Goal: Book appointment/travel/reservation

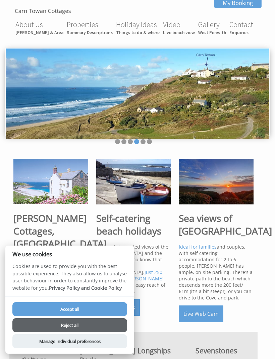
click at [99, 330] on button "Reject all" at bounding box center [69, 326] width 115 height 14
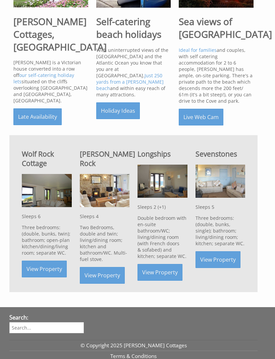
scroll to position [197, 0]
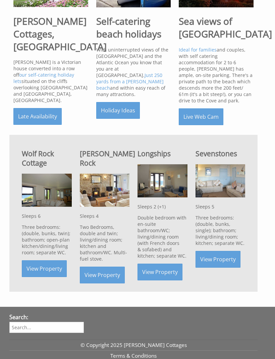
click at [47, 272] on link "View Property" at bounding box center [44, 269] width 45 height 17
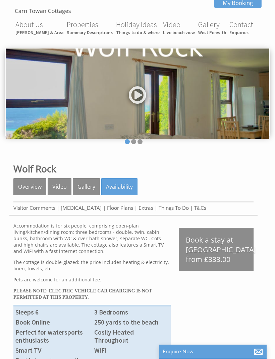
click at [121, 189] on link "Availability" at bounding box center [119, 187] width 36 height 17
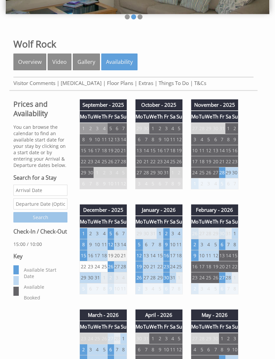
scroll to position [125, 0]
click at [225, 177] on td "28" at bounding box center [222, 172] width 6 height 11
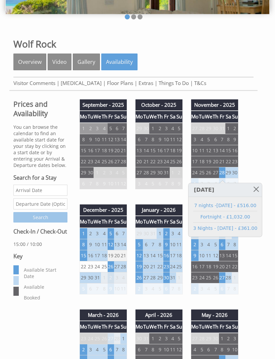
click at [86, 234] on td "1" at bounding box center [84, 233] width 8 height 11
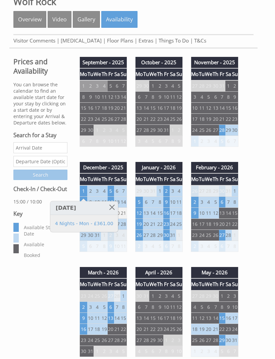
scroll to position [180, 0]
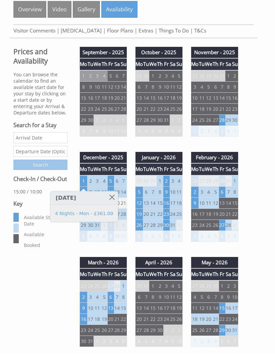
click at [128, 173] on div "December - 2025 Mo Tu We Th Fr Sa Su 1 2 3 4 5 6 7 8 9 10 11 12 13 14 15 16" at bounding box center [103, 206] width 56 height 97
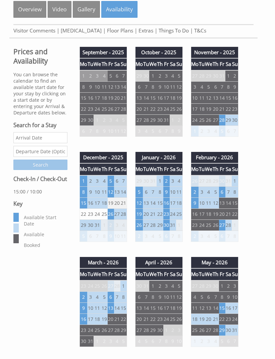
click at [111, 181] on td "5" at bounding box center [111, 180] width 6 height 11
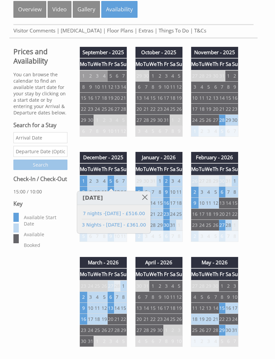
click at [70, 252] on div "Prices and Availability You can browse the calendar to find an available start …" at bounding box center [40, 148] width 62 height 206
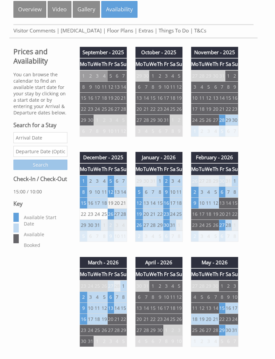
click at [114, 191] on td "12" at bounding box center [111, 192] width 6 height 11
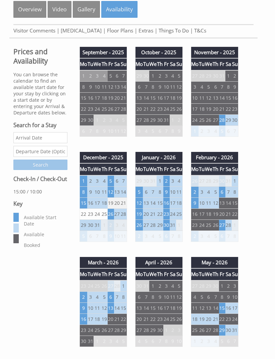
click at [174, 225] on td "31" at bounding box center [172, 225] width 6 height 11
click at [226, 193] on td "7" at bounding box center [228, 192] width 6 height 11
click at [222, 195] on td "6" at bounding box center [222, 192] width 6 height 11
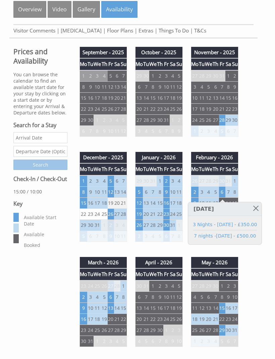
click at [169, 203] on td "16" at bounding box center [166, 203] width 6 height 11
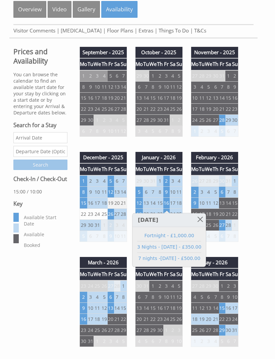
click at [141, 204] on td "12" at bounding box center [139, 203] width 8 height 11
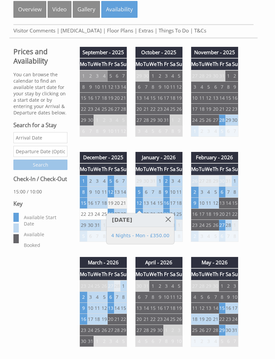
click at [167, 206] on td "16" at bounding box center [166, 203] width 6 height 11
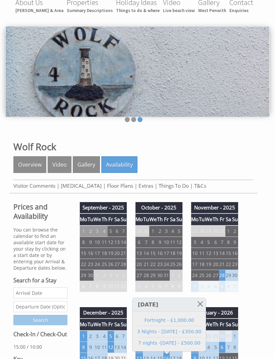
scroll to position [0, 0]
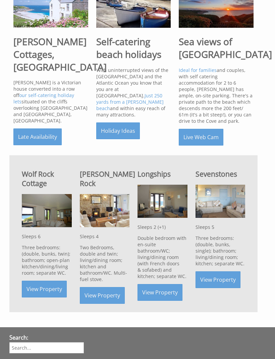
scroll to position [173, 0]
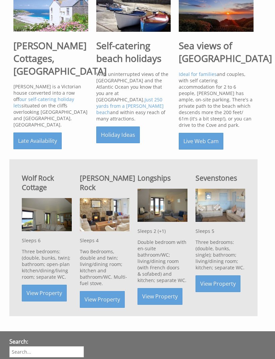
click at [102, 294] on link "View Property" at bounding box center [102, 299] width 45 height 17
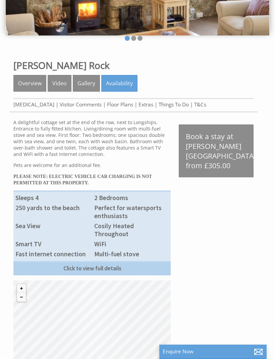
scroll to position [103, 0]
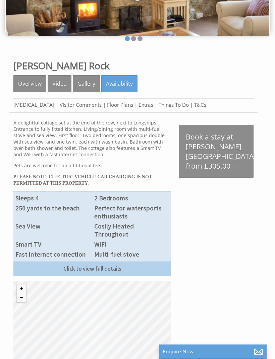
click at [126, 84] on link "Availability" at bounding box center [119, 84] width 36 height 17
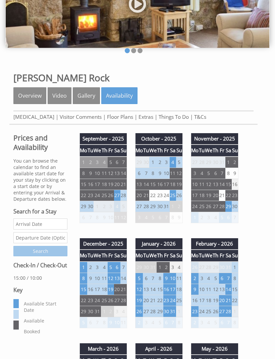
scroll to position [91, 0]
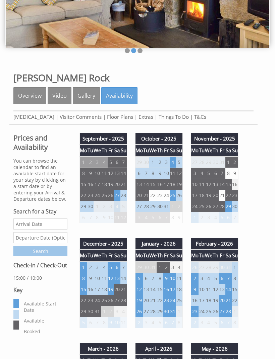
click at [178, 198] on td "26" at bounding box center [179, 195] width 7 height 11
click at [177, 190] on td "19" at bounding box center [179, 184] width 7 height 11
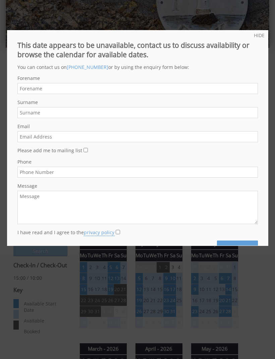
click at [166, 23] on div at bounding box center [137, 179] width 275 height 359
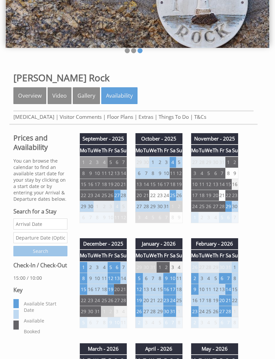
click at [172, 197] on td "25" at bounding box center [172, 195] width 6 height 11
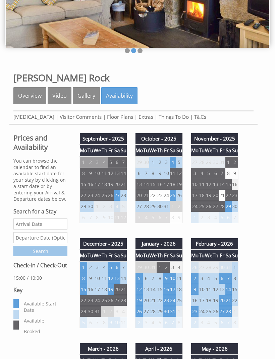
click at [228, 209] on td "29" at bounding box center [228, 206] width 6 height 11
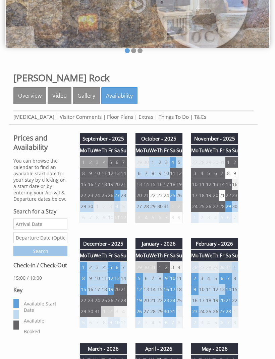
click at [116, 269] on td "6" at bounding box center [117, 267] width 6 height 11
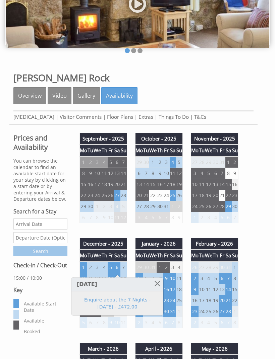
click at [67, 230] on input "Date" at bounding box center [40, 224] width 54 height 11
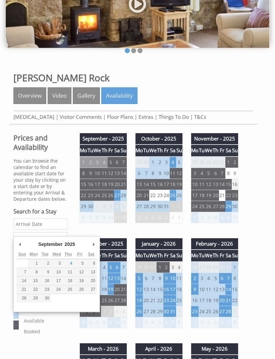
click at [126, 228] on div "September - 2025 Mo Tu We Th Fr Sa Su 1 2 3 4 5 6 7 8 9 10 11 12 13 14 15 16" at bounding box center [103, 181] width 56 height 97
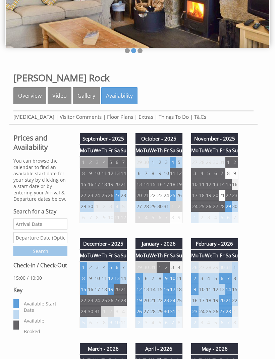
click at [173, 279] on td "10" at bounding box center [172, 278] width 6 height 11
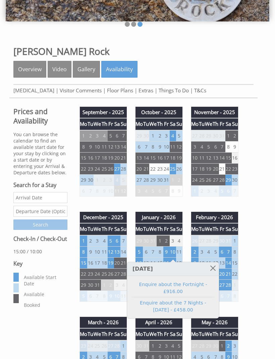
scroll to position [116, 0]
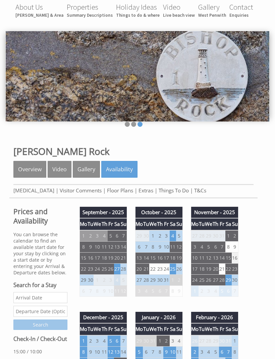
scroll to position [0, 0]
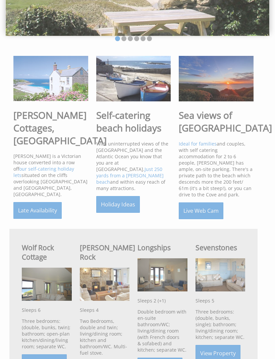
scroll to position [173, 0]
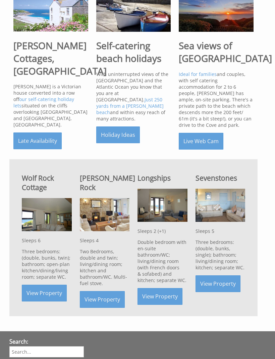
click at [172, 205] on img at bounding box center [162, 205] width 50 height 33
click at [161, 301] on link "View Property" at bounding box center [159, 296] width 45 height 17
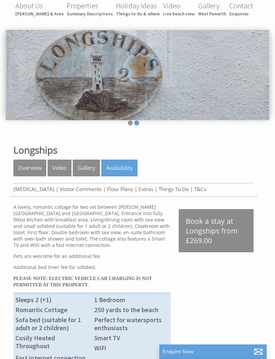
scroll to position [19, 0]
click at [122, 170] on link "Availability" at bounding box center [119, 168] width 36 height 17
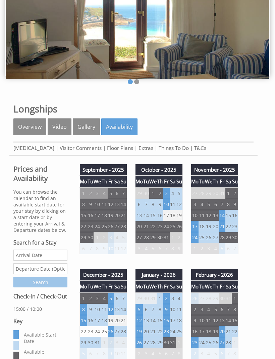
scroll to position [60, 0]
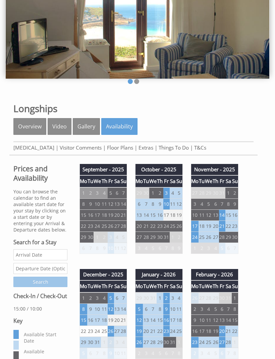
click at [221, 217] on td "14" at bounding box center [222, 215] width 6 height 11
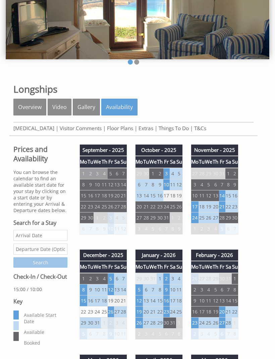
scroll to position [80, 0]
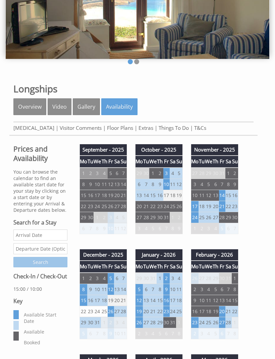
click at [225, 211] on td "21" at bounding box center [222, 206] width 6 height 11
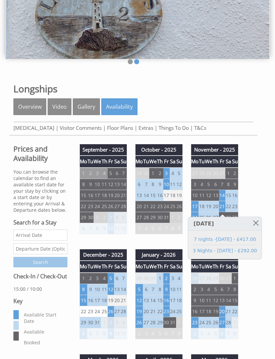
click at [223, 197] on td "14" at bounding box center [222, 195] width 6 height 11
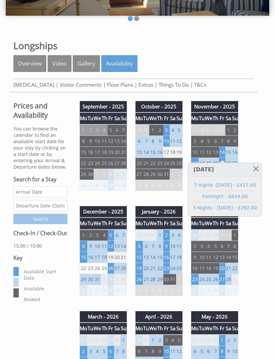
scroll to position [123, 0]
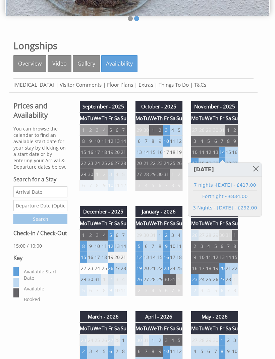
click at [115, 238] on td "6" at bounding box center [117, 235] width 6 height 11
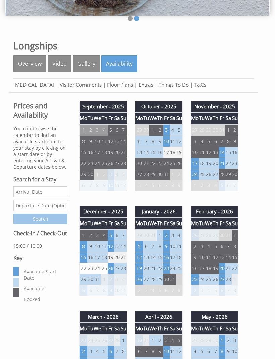
click at [112, 235] on td "5" at bounding box center [111, 235] width 6 height 11
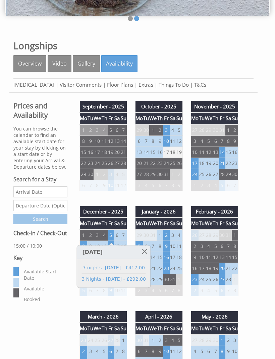
click at [108, 296] on td "9" at bounding box center [111, 290] width 6 height 11
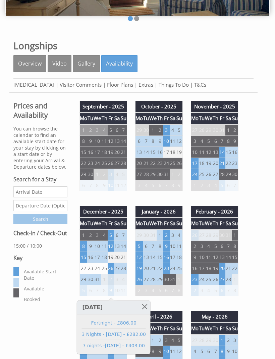
click at [115, 249] on td "13" at bounding box center [117, 246] width 6 height 11
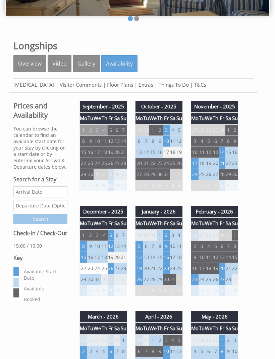
click at [110, 259] on td "19" at bounding box center [111, 257] width 6 height 11
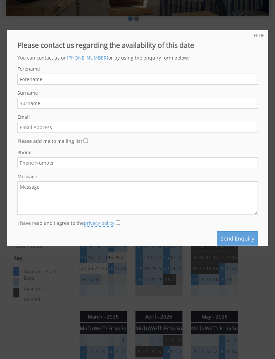
click at [119, 261] on div at bounding box center [137, 179] width 275 height 359
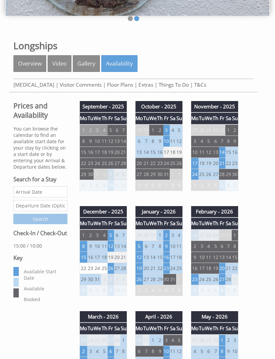
click at [114, 245] on td "13" at bounding box center [117, 246] width 6 height 11
click at [114, 246] on td "12" at bounding box center [111, 246] width 6 height 11
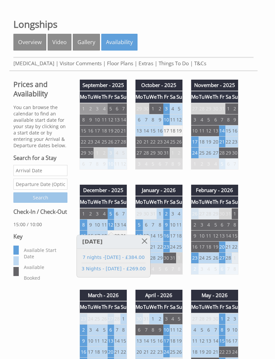
scroll to position [145, 0]
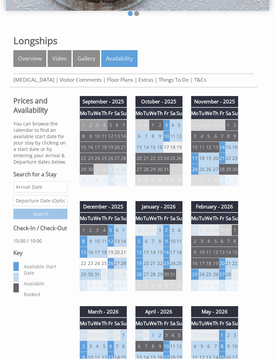
scroll to position [128, 0]
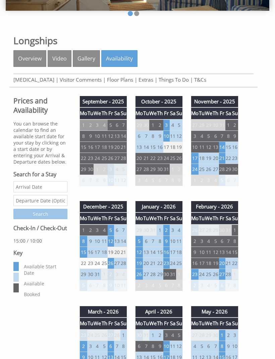
click at [185, 150] on div "October - 2025 Mo Tu We Th Fr Sa Su 29 30 1 2 3 4 5 6 7 8 9 10 11 12 13 14" at bounding box center [159, 144] width 56 height 97
click at [183, 150] on div "October - 2025 Mo Tu We Th Fr Sa Su 29 30 1 2 3 4 5 6 7 8 9 10 11 12 13 14" at bounding box center [159, 144] width 56 height 97
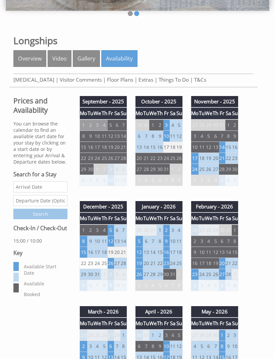
click at [184, 142] on div "October - 2025 Mo Tu We Th Fr Sa Su 29 30 1 2 3 4 5 6 7 8 9 10 11 12 13 14" at bounding box center [159, 144] width 56 height 97
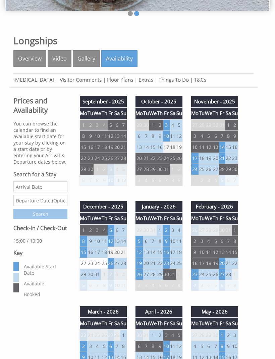
click at [184, 142] on div "October - 2025 Mo Tu We Th Fr Sa Su 29 30 1 2 3 4 5 6 7 8 9 10 11 12 13 14" at bounding box center [159, 144] width 56 height 97
click at [170, 135] on td "11" at bounding box center [172, 136] width 6 height 11
click at [166, 140] on td "10" at bounding box center [166, 136] width 6 height 11
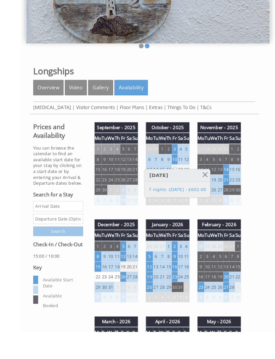
scroll to position [92, 0]
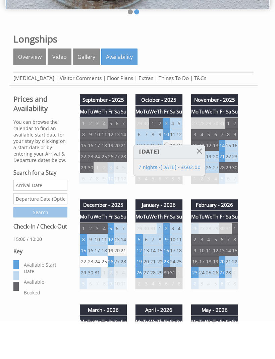
click at [220, 178] on td "14" at bounding box center [222, 183] width 6 height 11
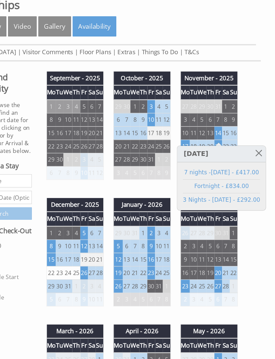
scroll to position [117, 0]
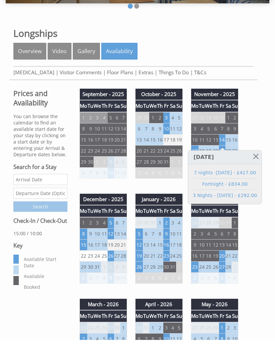
click at [168, 142] on td "10" at bounding box center [166, 147] width 6 height 11
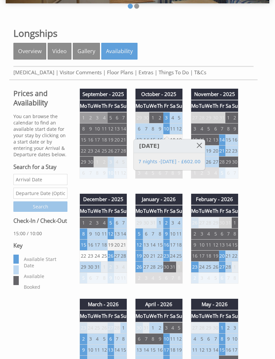
scroll to position [145, 0]
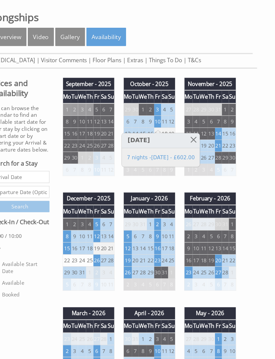
click at [219, 126] on td "14" at bounding box center [222, 130] width 6 height 11
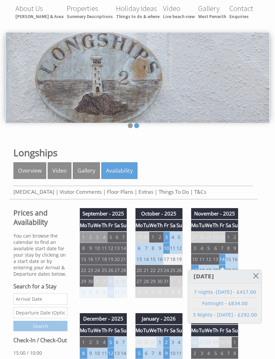
scroll to position [0, 0]
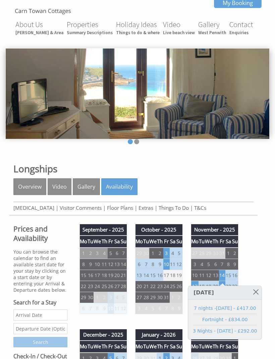
scroll to position [19, 0]
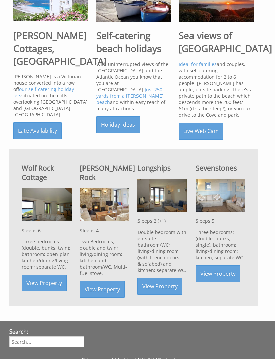
scroll to position [183, 0]
click at [104, 285] on link "View Property" at bounding box center [102, 289] width 45 height 17
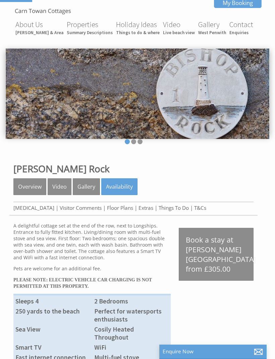
click at [118, 192] on link "Availability" at bounding box center [119, 187] width 36 height 17
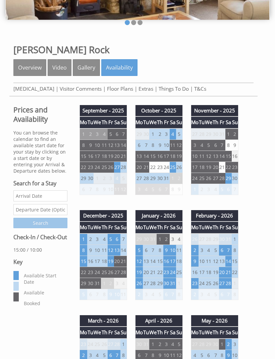
scroll to position [119, 0]
click at [172, 169] on td "25" at bounding box center [172, 167] width 6 height 11
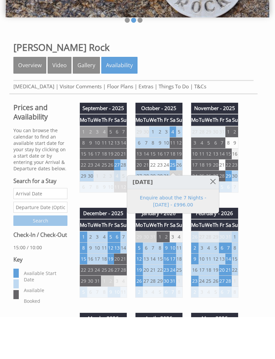
scroll to position [122, 0]
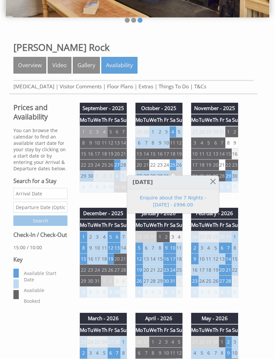
click at [83, 238] on td "1" at bounding box center [84, 236] width 8 height 11
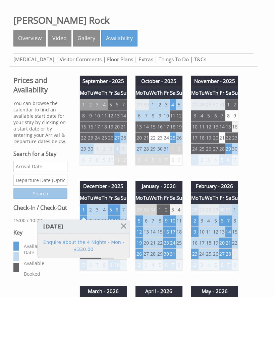
scroll to position [149, 0]
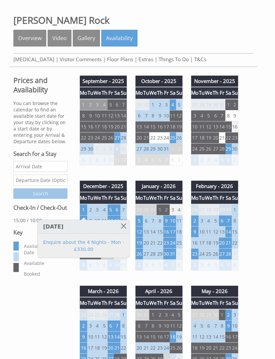
click at [121, 208] on td "7" at bounding box center [123, 209] width 7 height 11
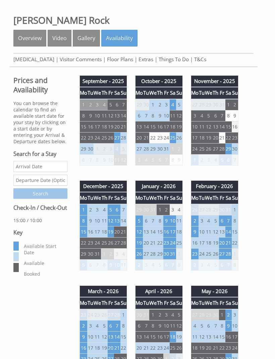
scroll to position [163, 0]
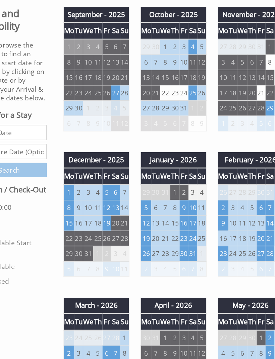
click at [114, 190] on td "6" at bounding box center [117, 195] width 6 height 11
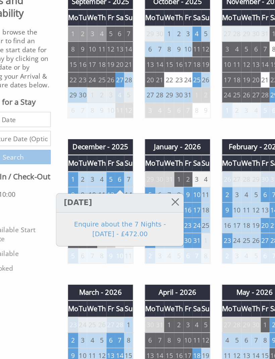
click at [131, 94] on div "October - 2025 Mo Tu We Th Fr Sa Su 29 30 1 2 3 4 5 6 7 8 9 10 11 12 13 14" at bounding box center [159, 109] width 56 height 97
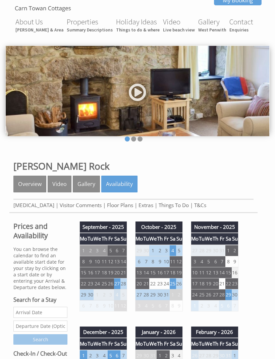
scroll to position [0, 0]
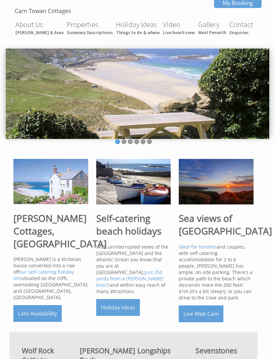
scroll to position [183, 0]
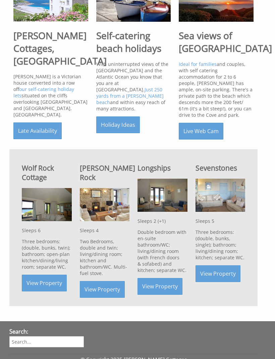
click at [216, 278] on link "View Property" at bounding box center [217, 274] width 45 height 17
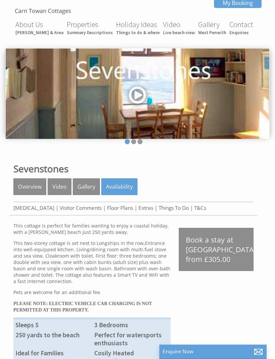
click at [117, 191] on link "Availability" at bounding box center [119, 187] width 36 height 17
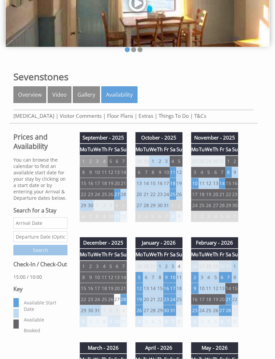
scroll to position [92, 0]
click at [226, 174] on td "8" at bounding box center [228, 172] width 6 height 11
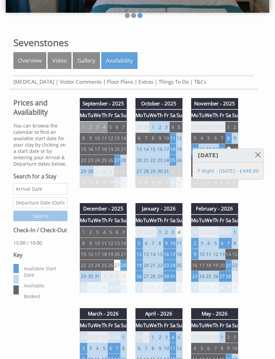
scroll to position [132, 0]
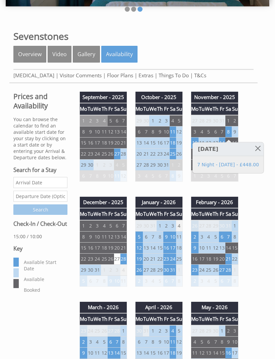
click at [172, 156] on td "25" at bounding box center [172, 154] width 6 height 11
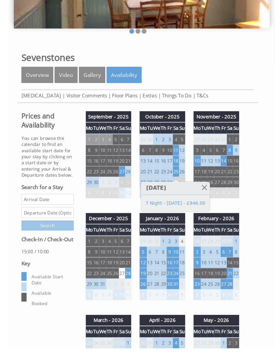
scroll to position [105, 0]
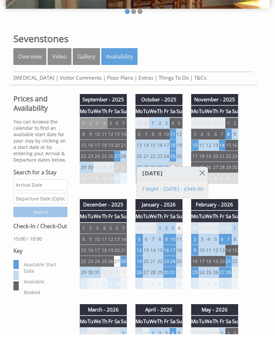
click at [175, 164] on td "18" at bounding box center [172, 169] width 6 height 11
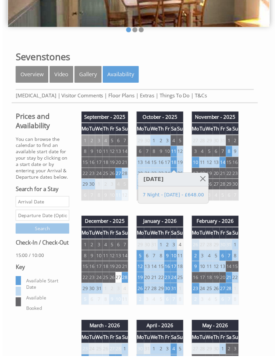
scroll to position [127, 0]
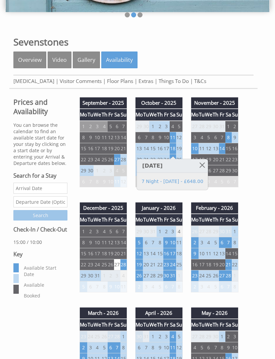
click at [229, 139] on td "8" at bounding box center [228, 137] width 6 height 11
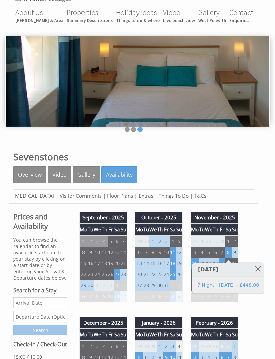
scroll to position [0, 0]
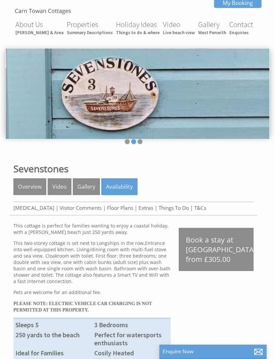
scroll to position [183, 0]
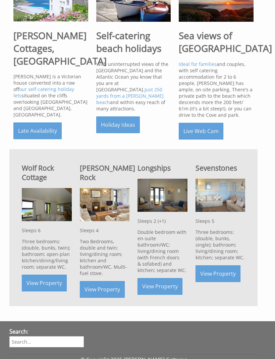
click at [40, 172] on h2 "Wolf Rock Cottage" at bounding box center [47, 172] width 50 height 19
click at [50, 283] on link "View Property" at bounding box center [44, 283] width 45 height 17
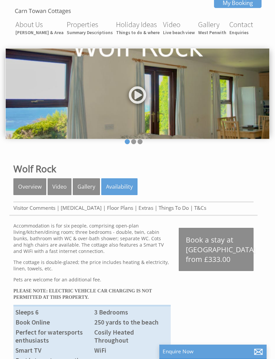
click at [116, 195] on link "Availability" at bounding box center [119, 187] width 36 height 17
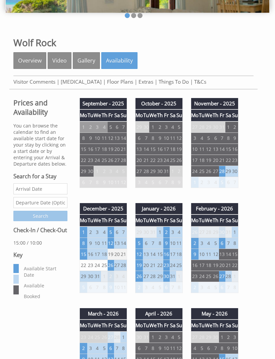
scroll to position [141, 0]
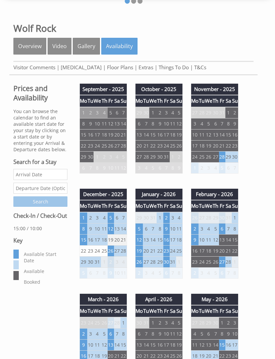
click at [223, 157] on td "28" at bounding box center [222, 156] width 6 height 11
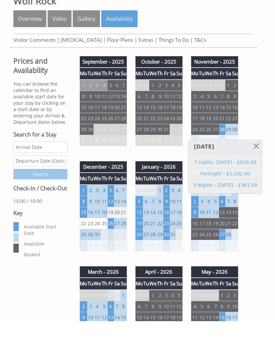
scroll to position [168, 0]
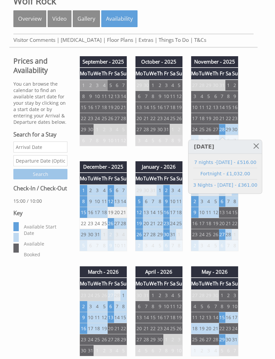
click at [113, 194] on td "5" at bounding box center [111, 190] width 6 height 11
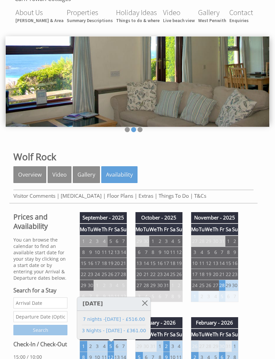
scroll to position [0, 0]
